Goal: Transaction & Acquisition: Obtain resource

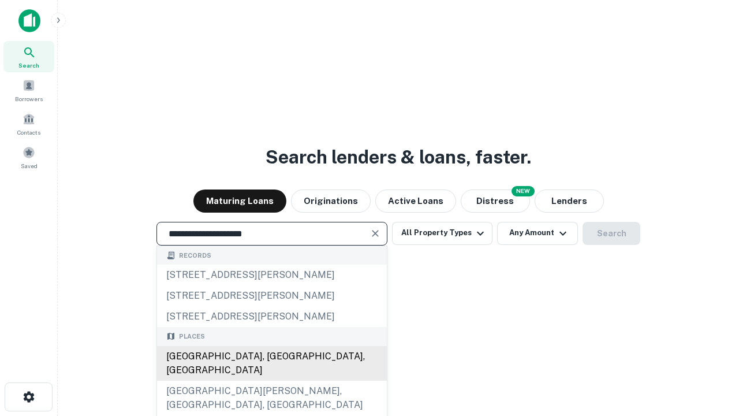
click at [271, 380] on div "[GEOGRAPHIC_DATA], [GEOGRAPHIC_DATA], [GEOGRAPHIC_DATA]" at bounding box center [272, 363] width 230 height 35
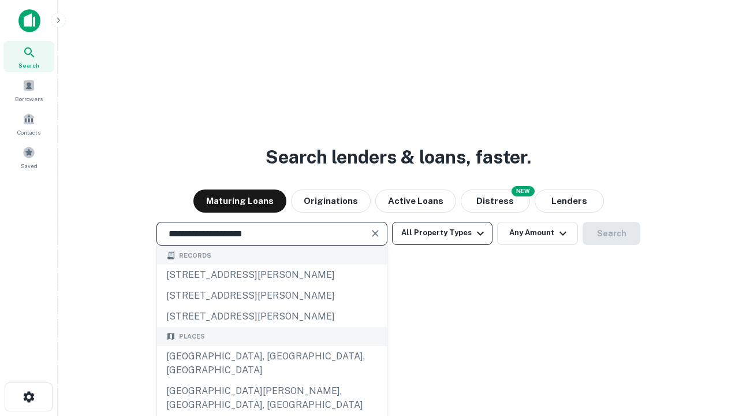
click at [442, 233] on button "All Property Types" at bounding box center [442, 233] width 100 height 23
type input "**********"
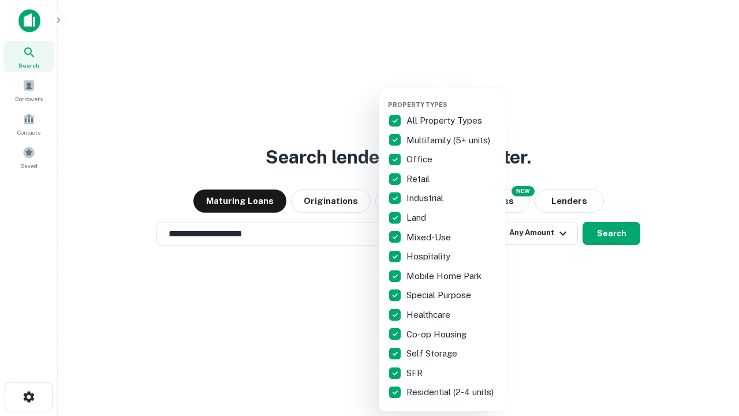
click at [451, 97] on button "button" at bounding box center [451, 97] width 127 height 1
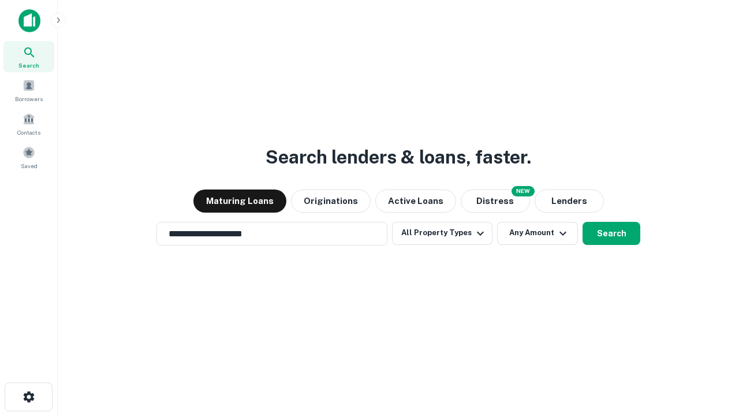
scroll to position [7, 139]
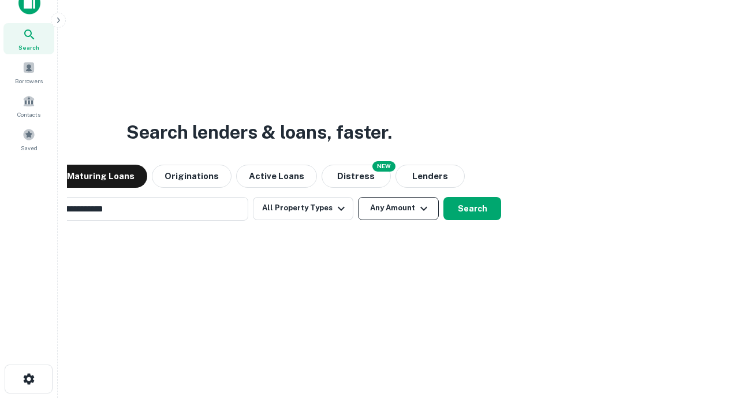
click at [358, 197] on button "Any Amount" at bounding box center [398, 208] width 81 height 23
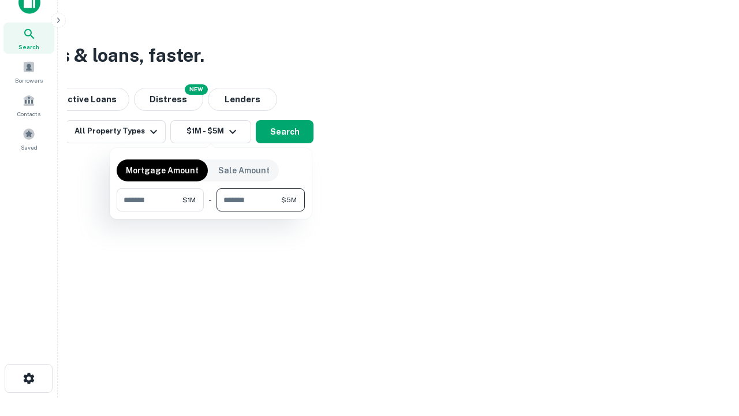
type input "*******"
click at [211, 211] on button "button" at bounding box center [211, 211] width 188 height 1
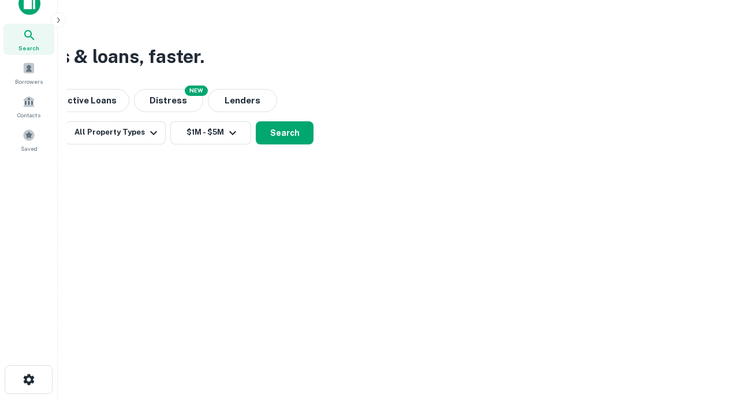
scroll to position [7, 213]
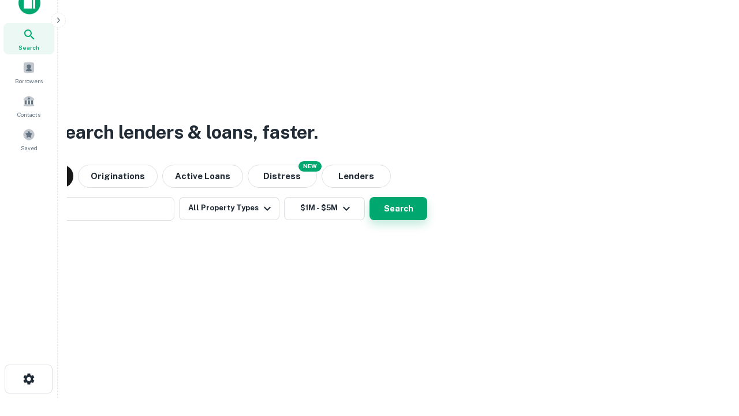
click at [369, 197] on button "Search" at bounding box center [398, 208] width 58 height 23
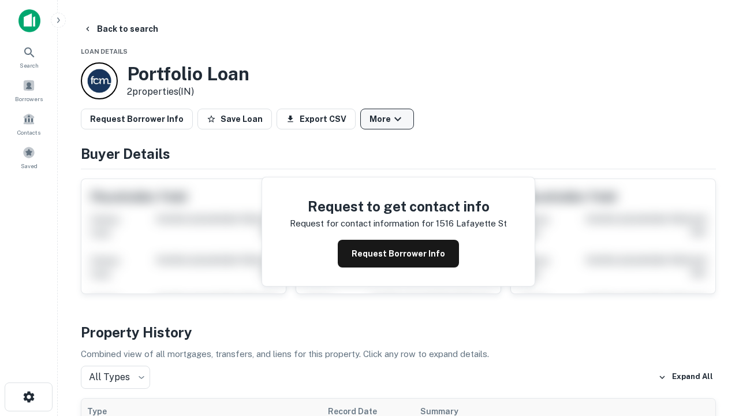
click at [387, 119] on button "More" at bounding box center [387, 119] width 54 height 21
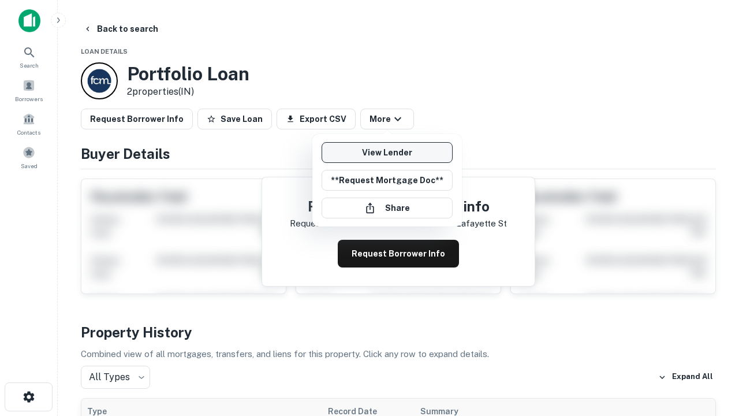
click at [387, 152] on link "View Lender" at bounding box center [387, 152] width 131 height 21
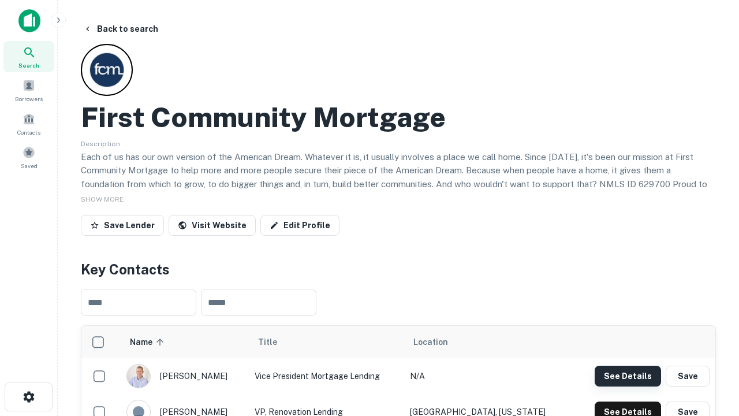
click at [628, 375] on button "See Details" at bounding box center [628, 375] width 66 height 21
click at [28, 397] on icon "button" at bounding box center [29, 397] width 14 height 14
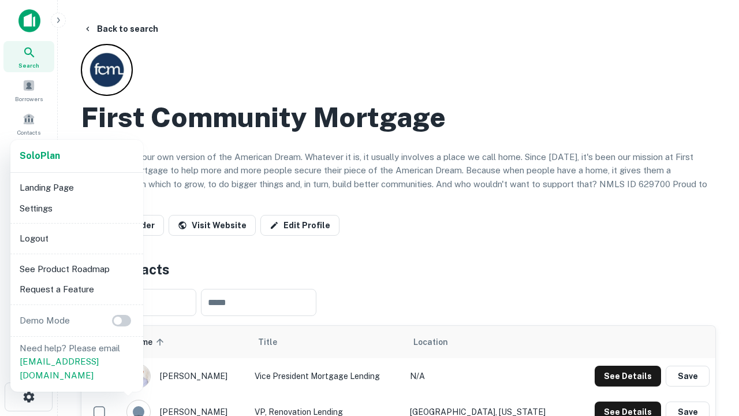
click at [76, 238] on li "Logout" at bounding box center [77, 238] width 124 height 21
